Goal: Information Seeking & Learning: Learn about a topic

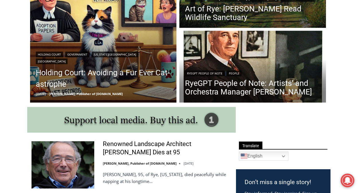
scroll to position [203, 0]
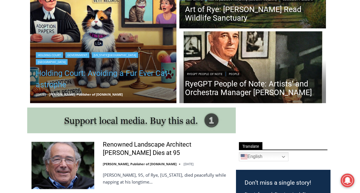
click at [102, 68] on link "Holding Court: Avoiding a Fur Ever Cat-astrophe" at bounding box center [103, 79] width 135 height 23
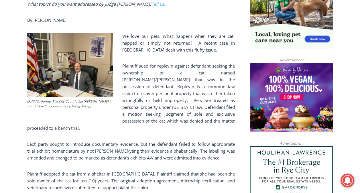
scroll to position [412, 0]
